Goal: Information Seeking & Learning: Learn about a topic

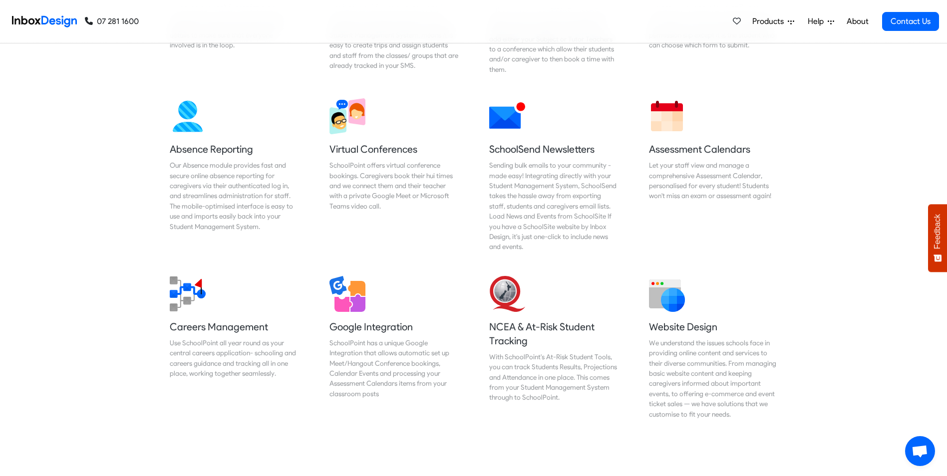
scroll to position [799, 0]
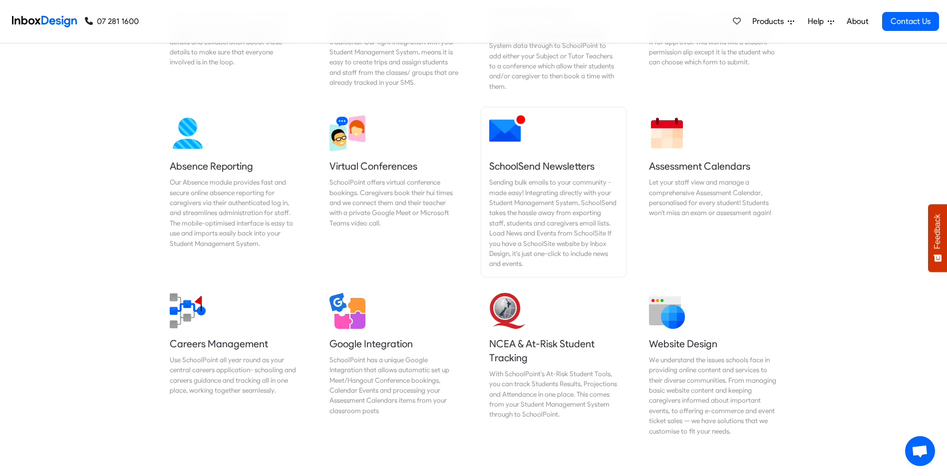
click at [520, 182] on div "Sending bulk emails to your community - made easy! Integrating directly with yo…" at bounding box center [553, 223] width 129 height 92
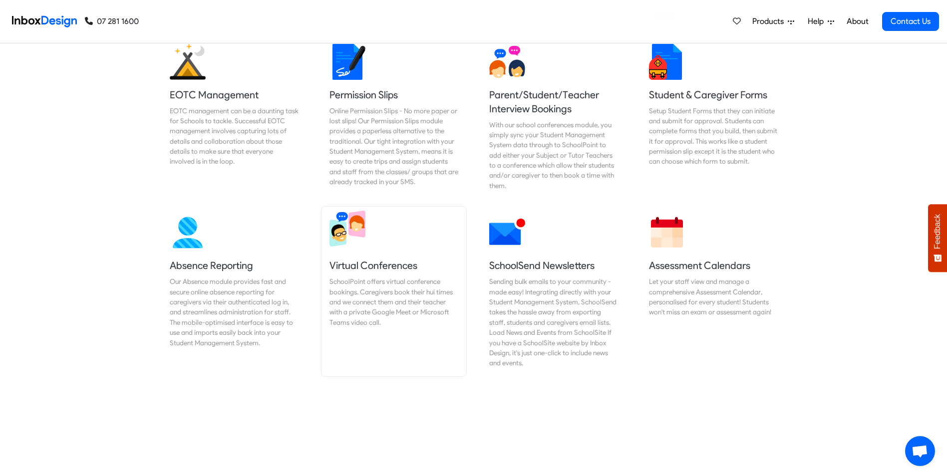
scroll to position [701, 0]
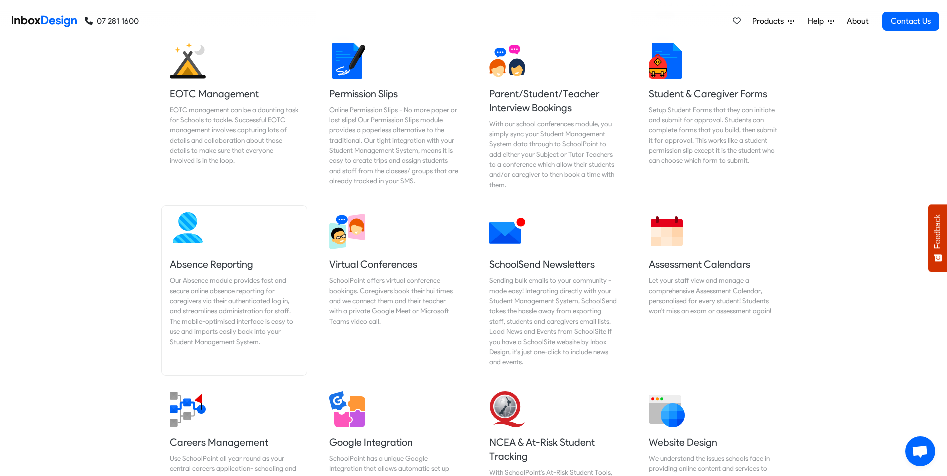
click at [249, 284] on div "Our Absence module provides fast and secure online absence reporting for caregi…" at bounding box center [234, 311] width 129 height 71
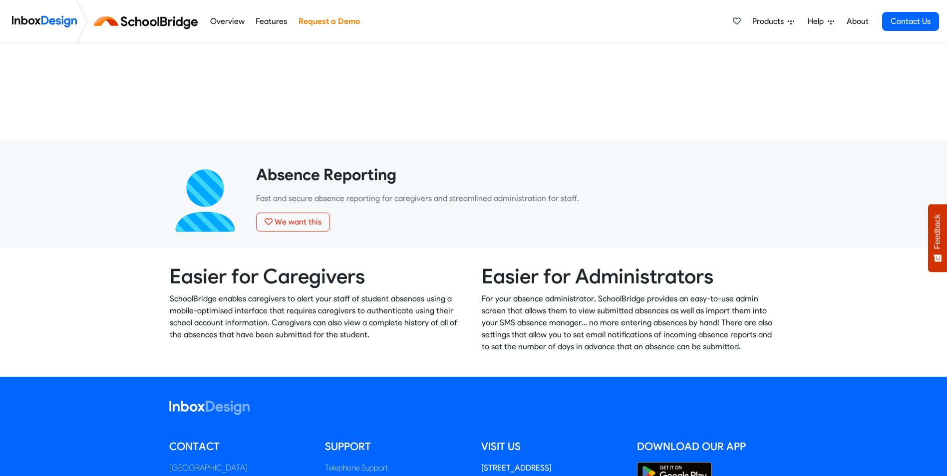
scroll to position [399, 0]
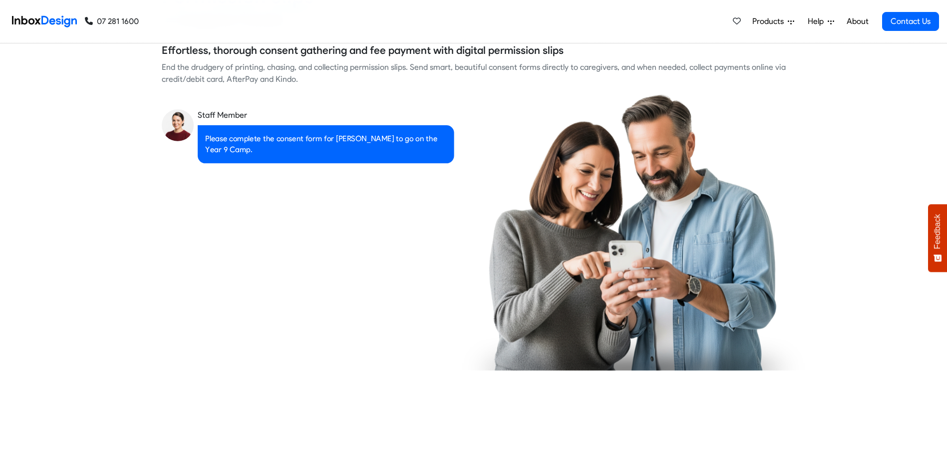
checkbox input "true"
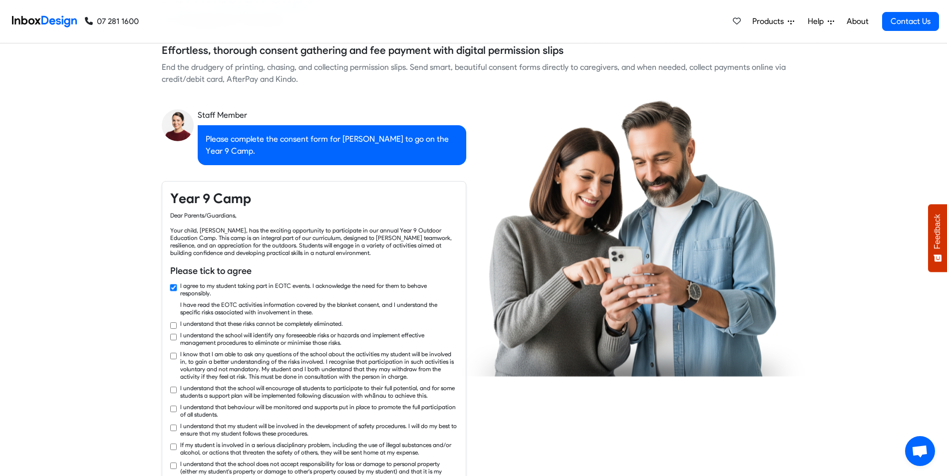
checkbox input "true"
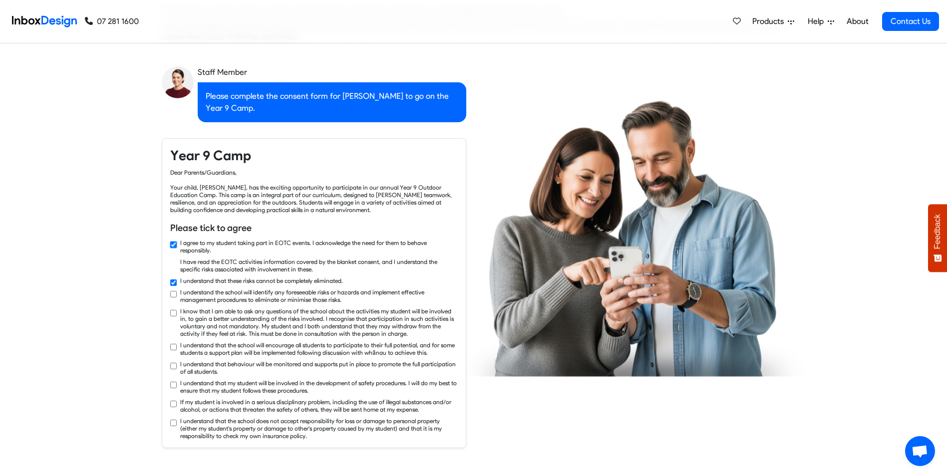
checkbox input "true"
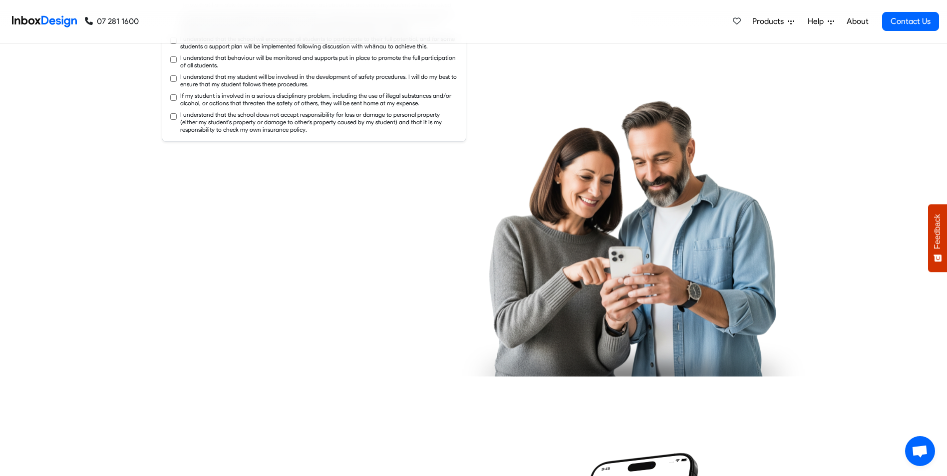
checkbox input "true"
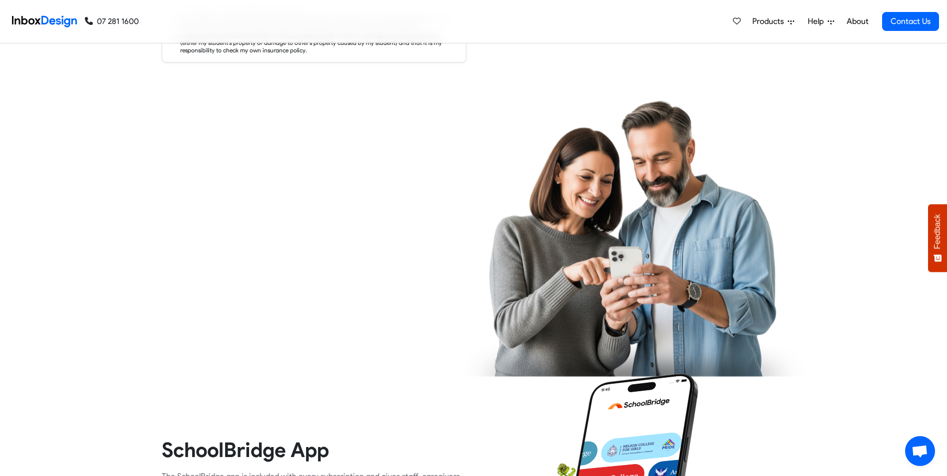
checkbox input "true"
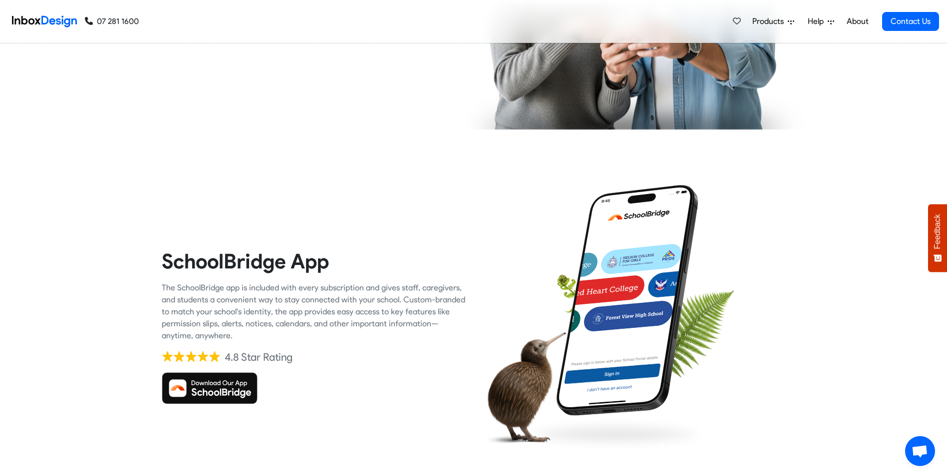
checkbox input "true"
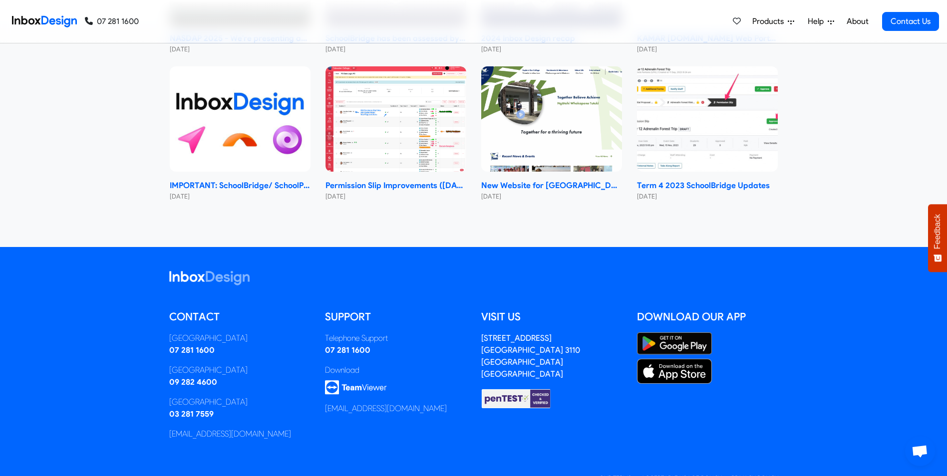
scroll to position [6073, 0]
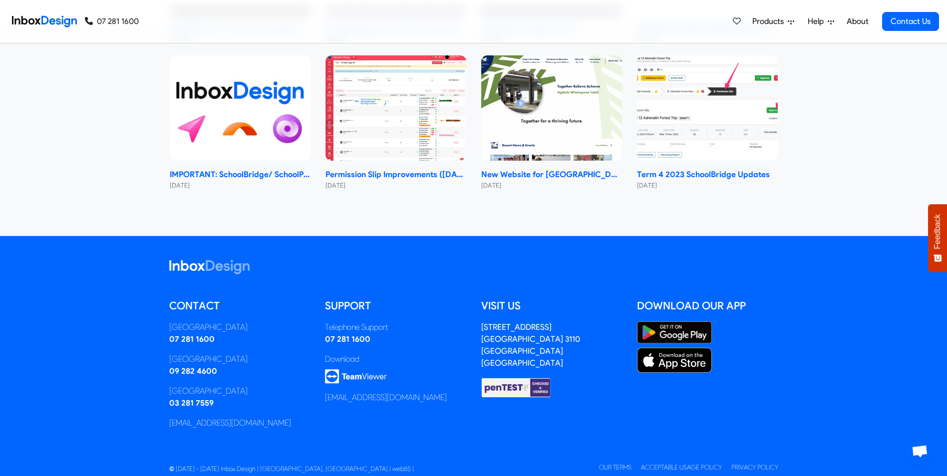
click at [817, 22] on span "Help" at bounding box center [818, 21] width 20 height 12
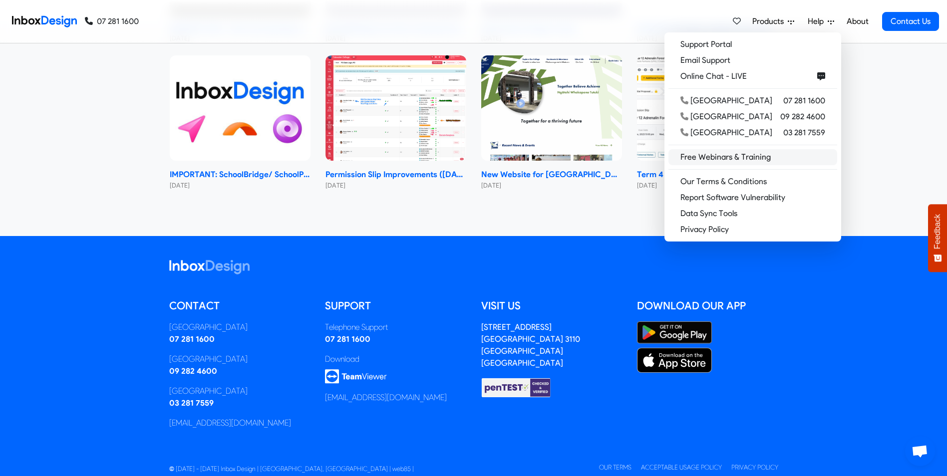
click at [748, 159] on link "Free Webinars & Training" at bounding box center [753, 157] width 169 height 16
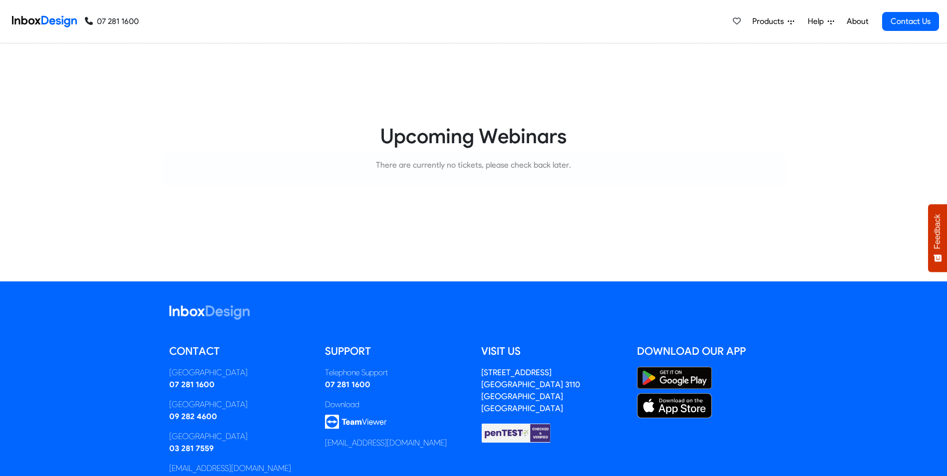
click at [812, 20] on span "Help" at bounding box center [818, 21] width 20 height 12
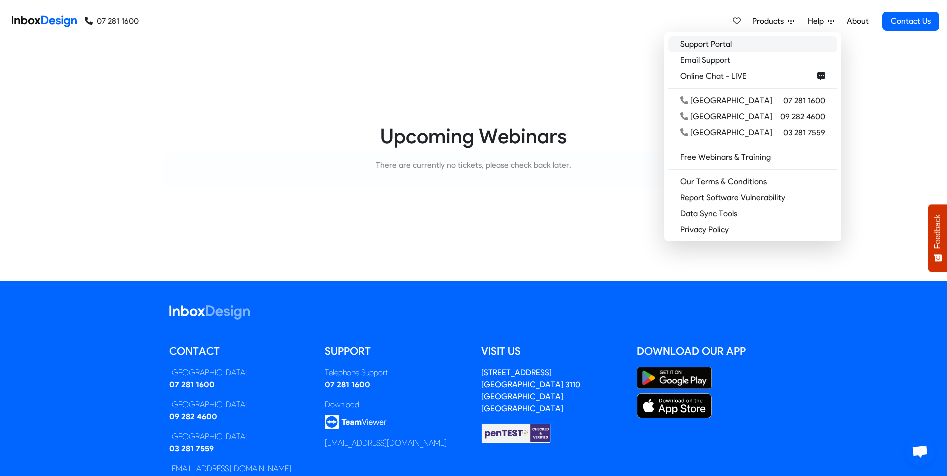
click at [756, 44] on link "Support Portal" at bounding box center [753, 44] width 169 height 16
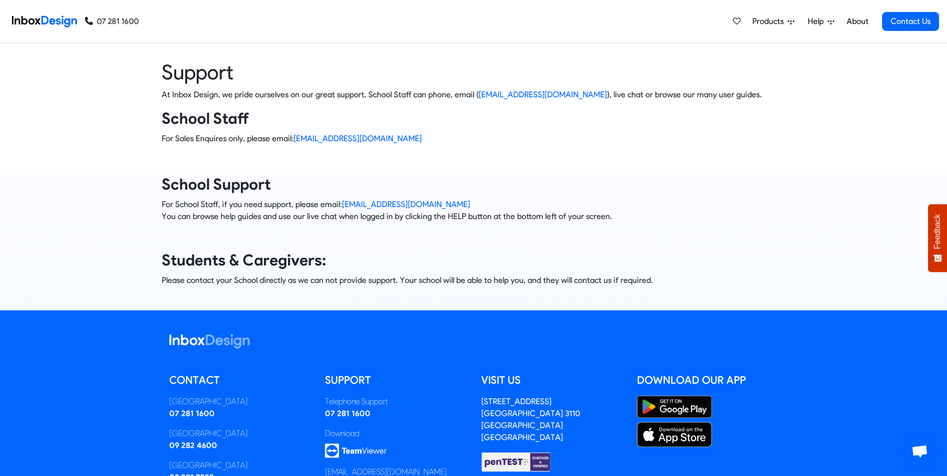
click at [816, 19] on span "Help" at bounding box center [818, 21] width 20 height 12
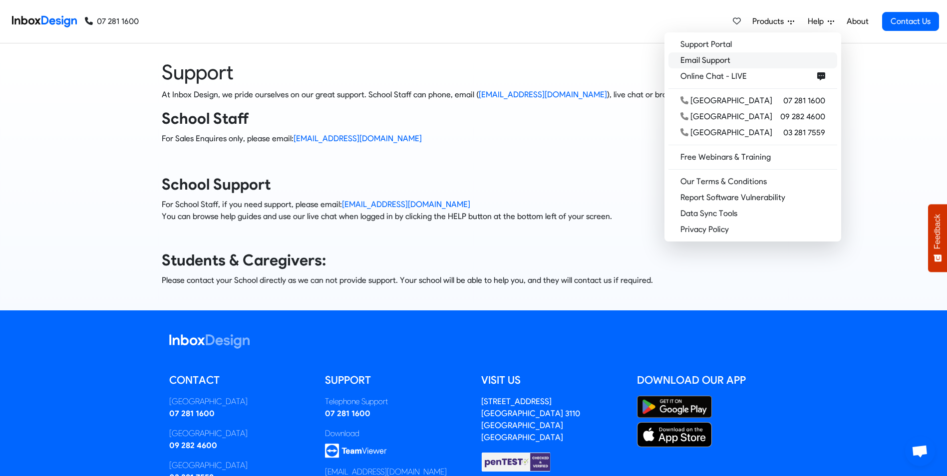
click at [795, 65] on link "Email Support" at bounding box center [753, 60] width 169 height 16
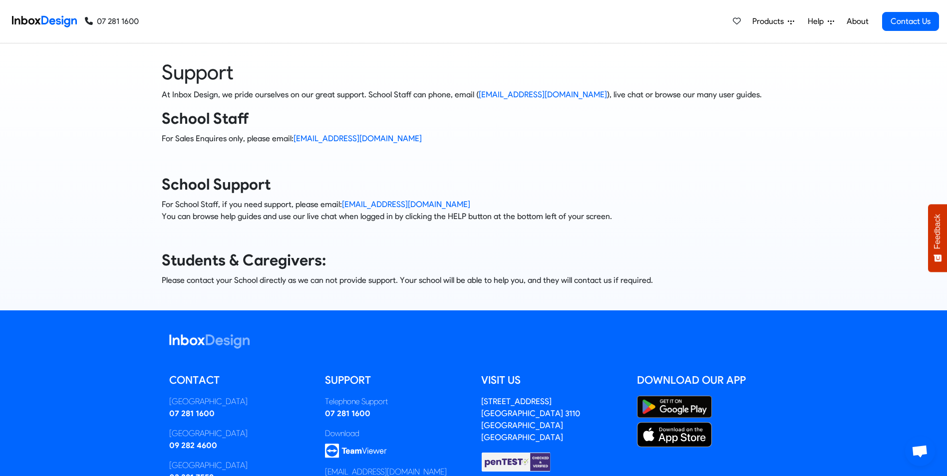
click at [816, 24] on span "Help" at bounding box center [818, 21] width 20 height 12
